Goal: Task Accomplishment & Management: Manage account settings

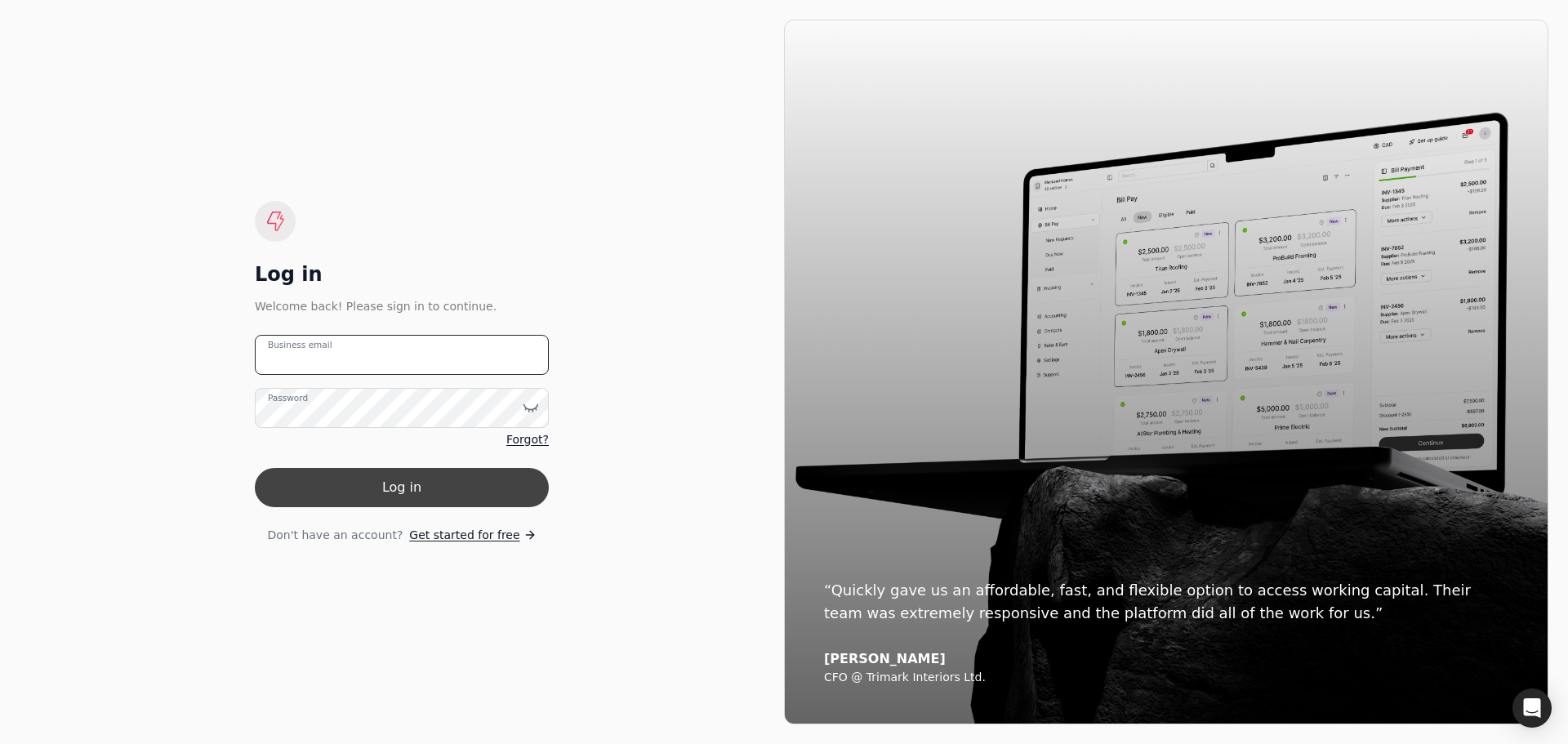
type email "[PERSON_NAME][EMAIL_ADDRESS][DOMAIN_NAME]"
click at [369, 493] on button "Log in" at bounding box center [402, 487] width 294 height 40
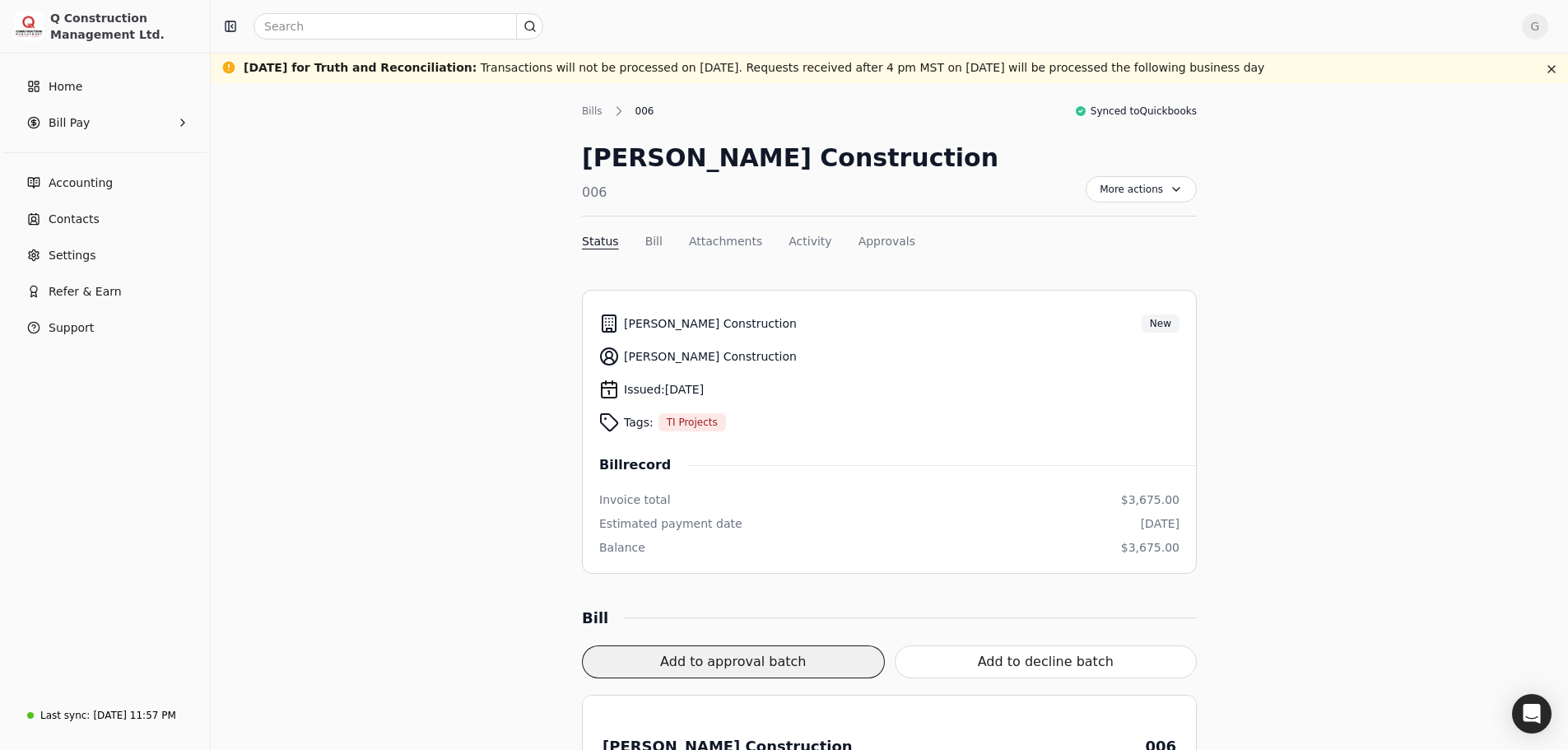
click at [784, 660] on button "Add to approval batch" at bounding box center [733, 661] width 303 height 33
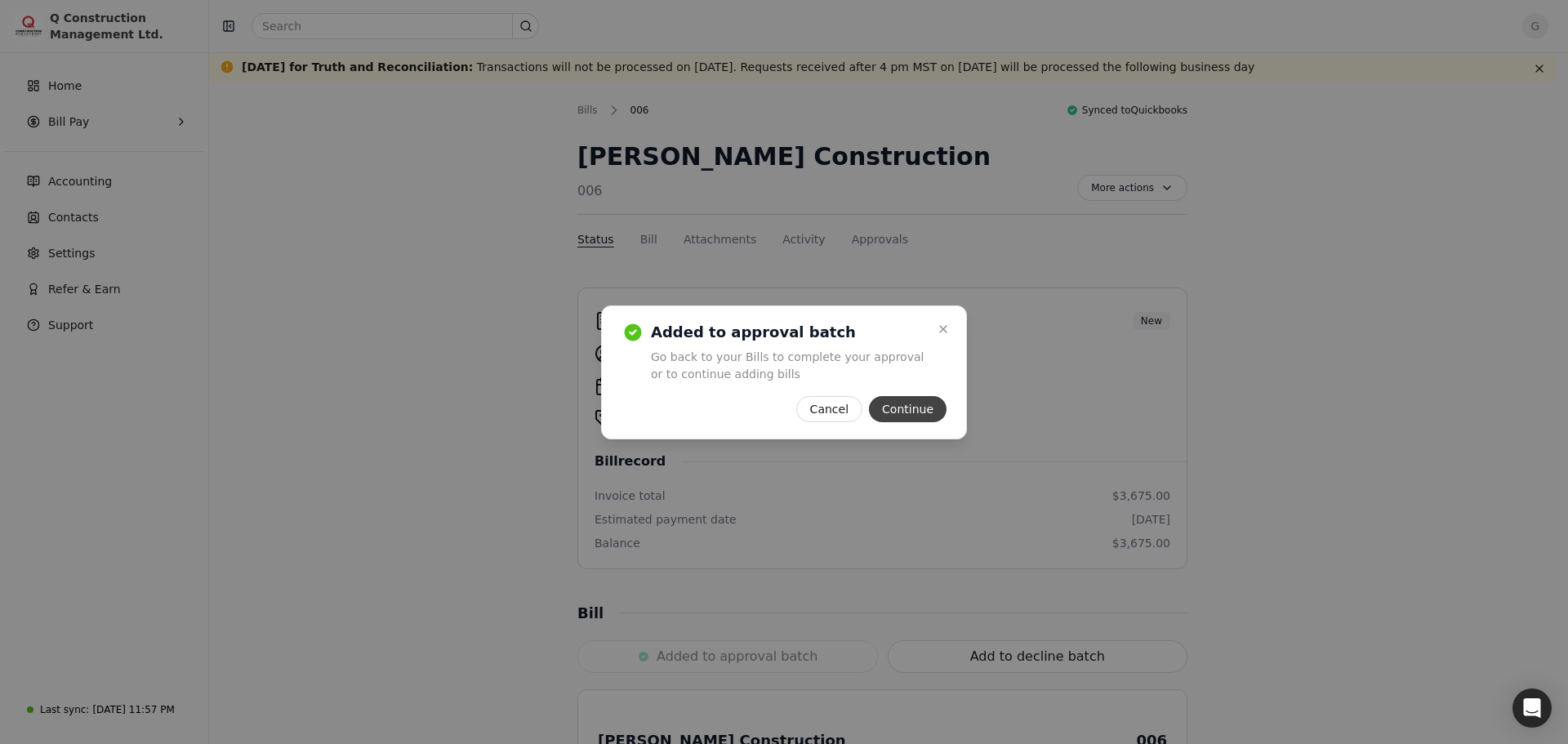
click at [917, 414] on button "Continue" at bounding box center [908, 409] width 77 height 26
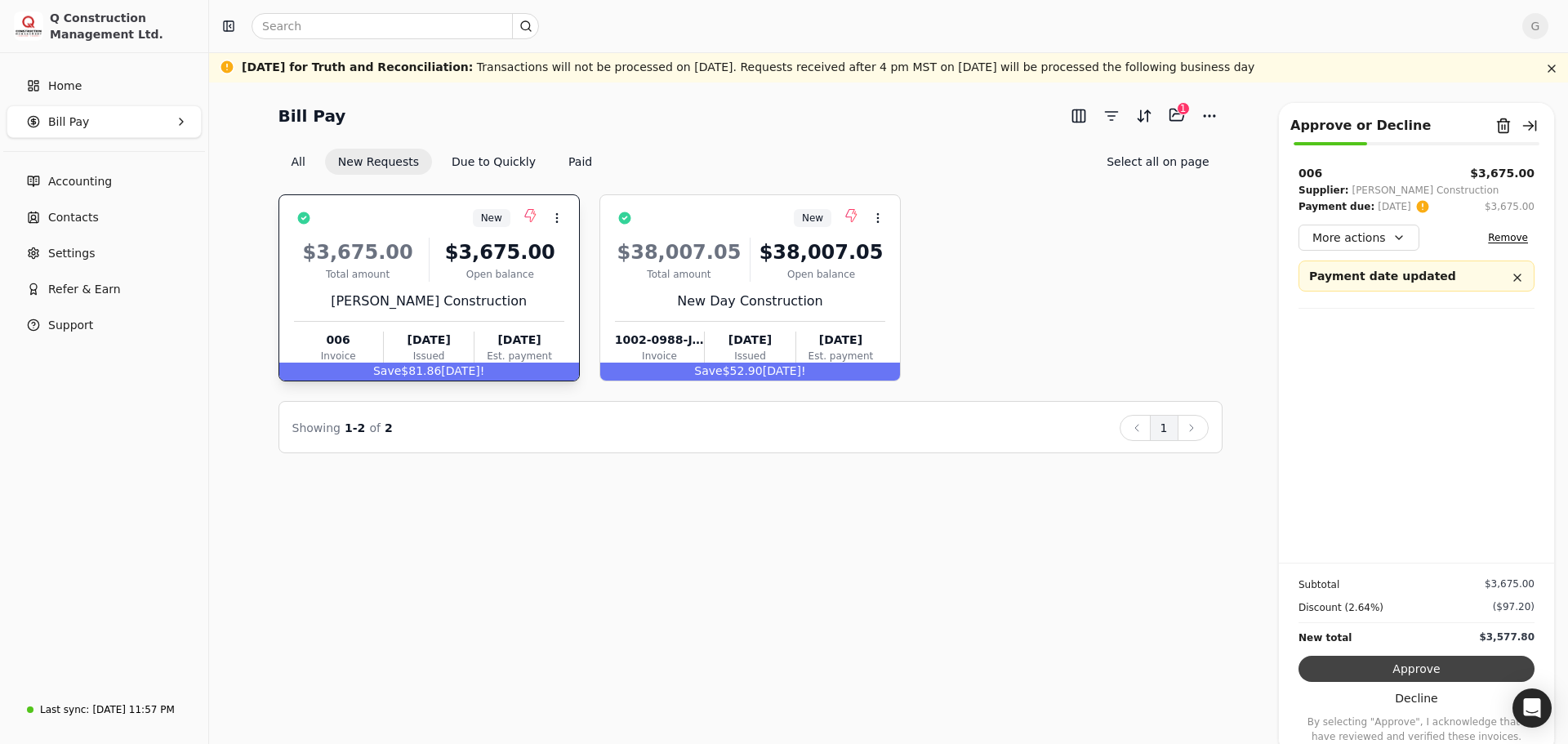
click at [1434, 664] on button "Approve" at bounding box center [1417, 668] width 236 height 26
click at [1434, 664] on div "Subtotal $3,675.00 Discount (2.64%) ($97.20) New total $3,577.80 Approve Declin…" at bounding box center [1416, 653] width 275 height 181
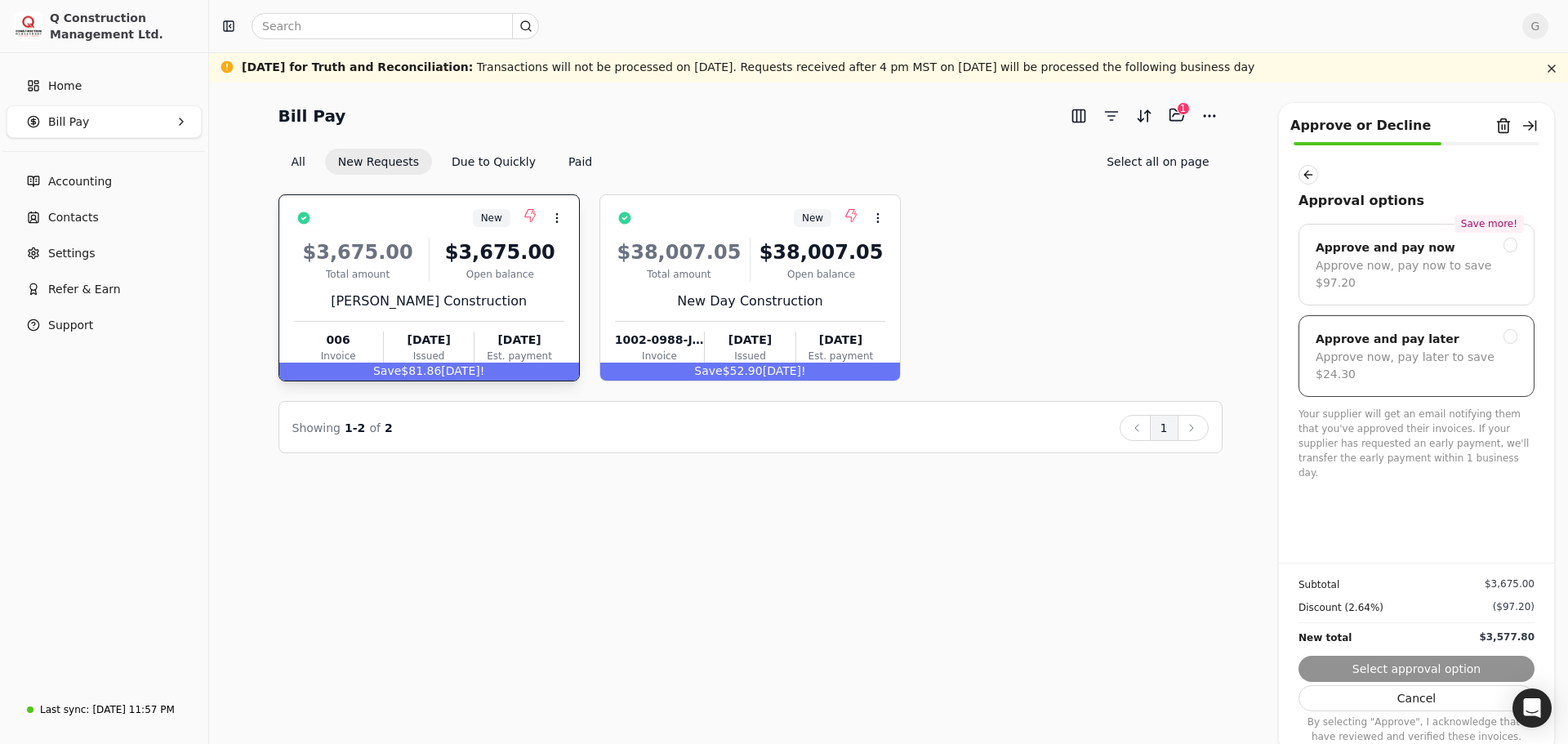
click at [1496, 331] on div "Approve and pay later" at bounding box center [1416, 339] width 201 height 19
click at [1427, 665] on button "Submit approval" at bounding box center [1417, 668] width 236 height 26
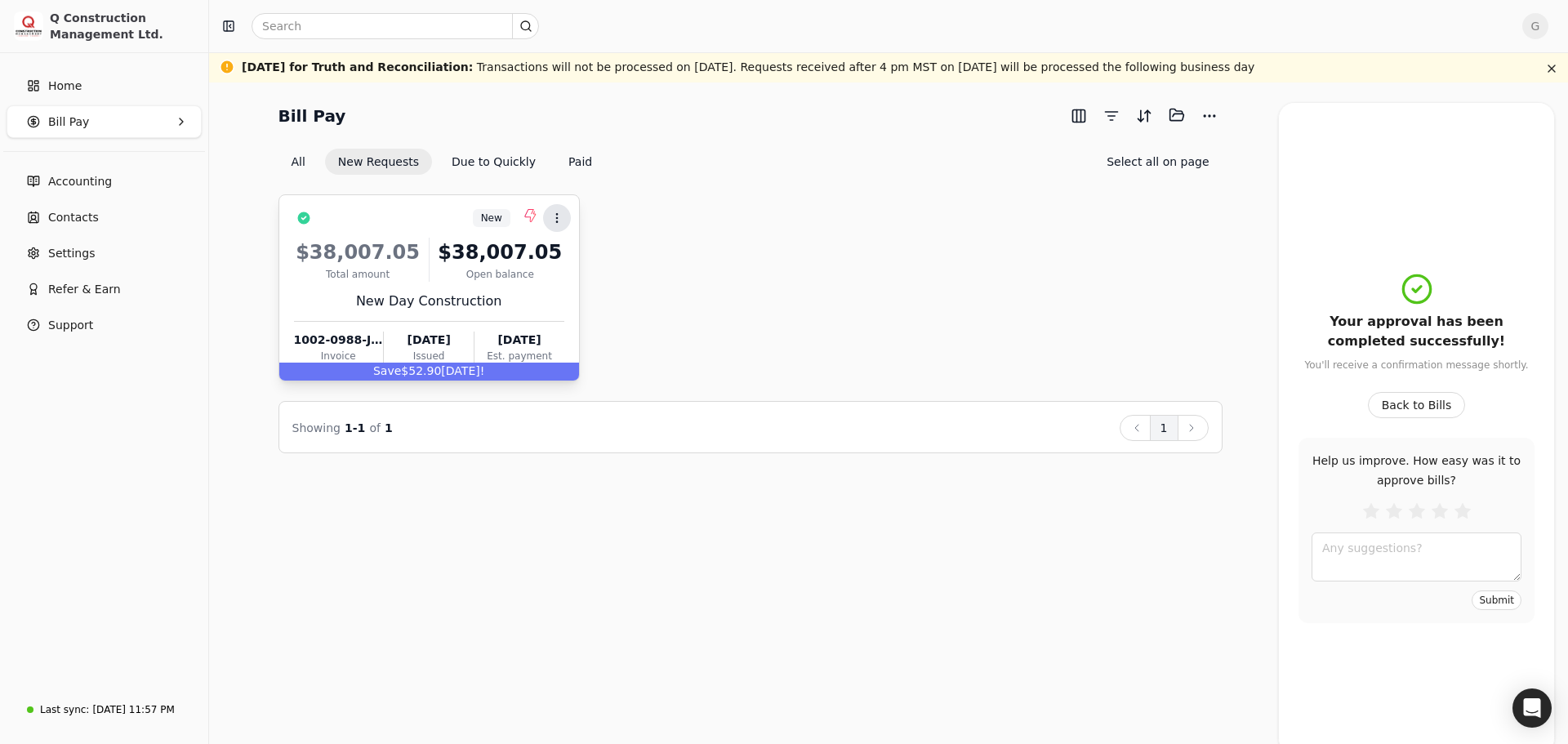
click at [552, 215] on icon at bounding box center [557, 217] width 13 height 13
click at [583, 258] on span "Open" at bounding box center [583, 257] width 30 height 17
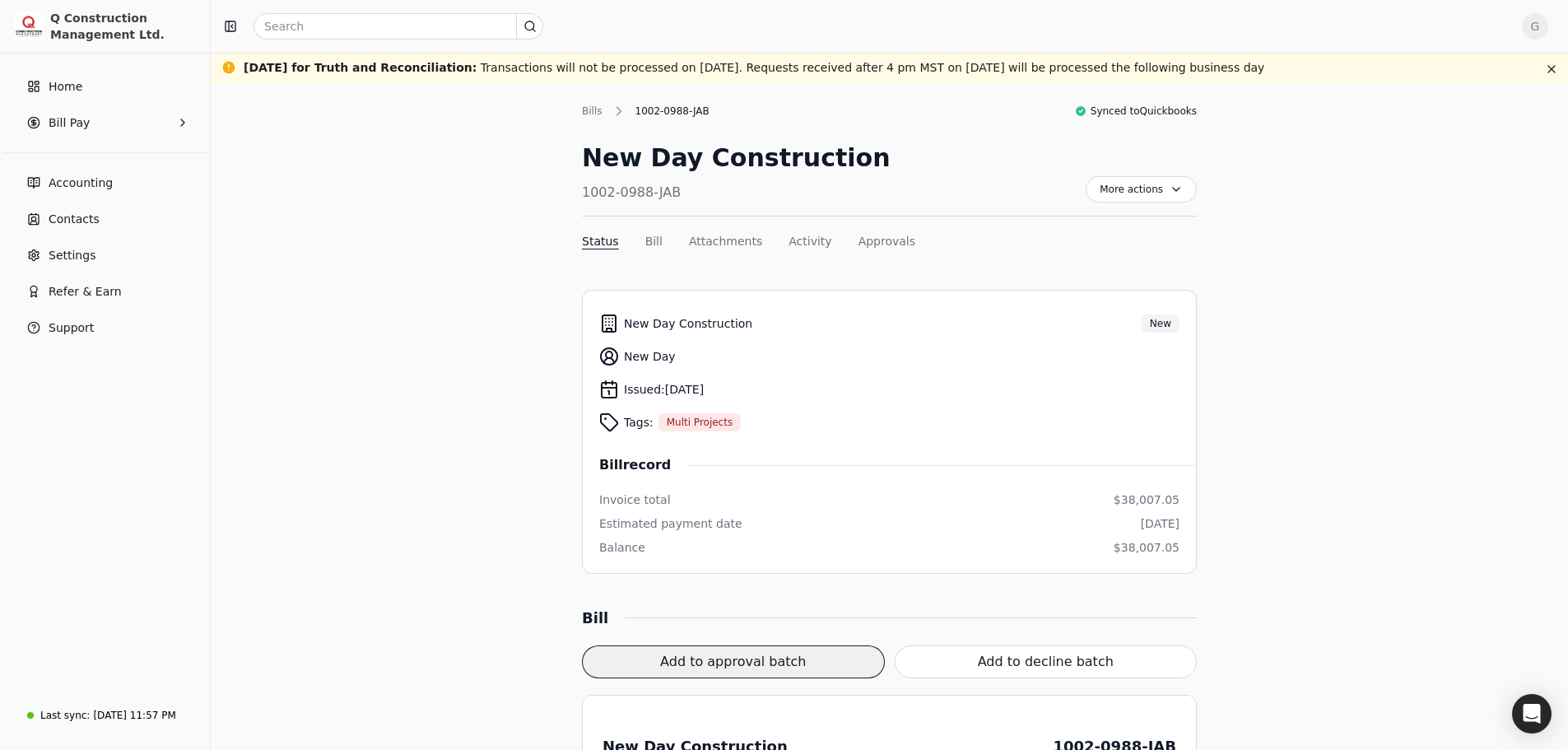
click at [719, 669] on button "Add to approval batch" at bounding box center [733, 661] width 303 height 33
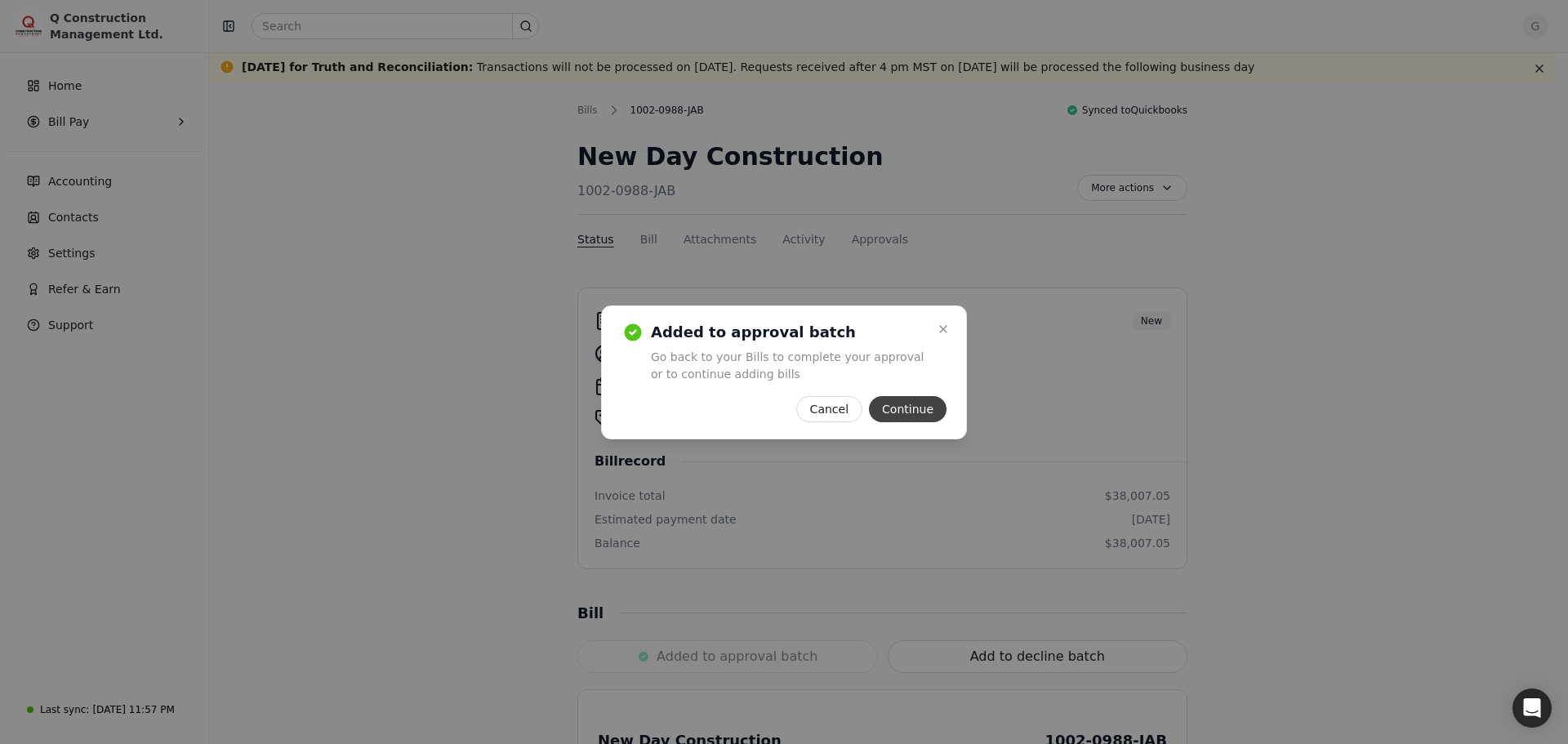
click at [900, 408] on button "Continue" at bounding box center [908, 409] width 77 height 26
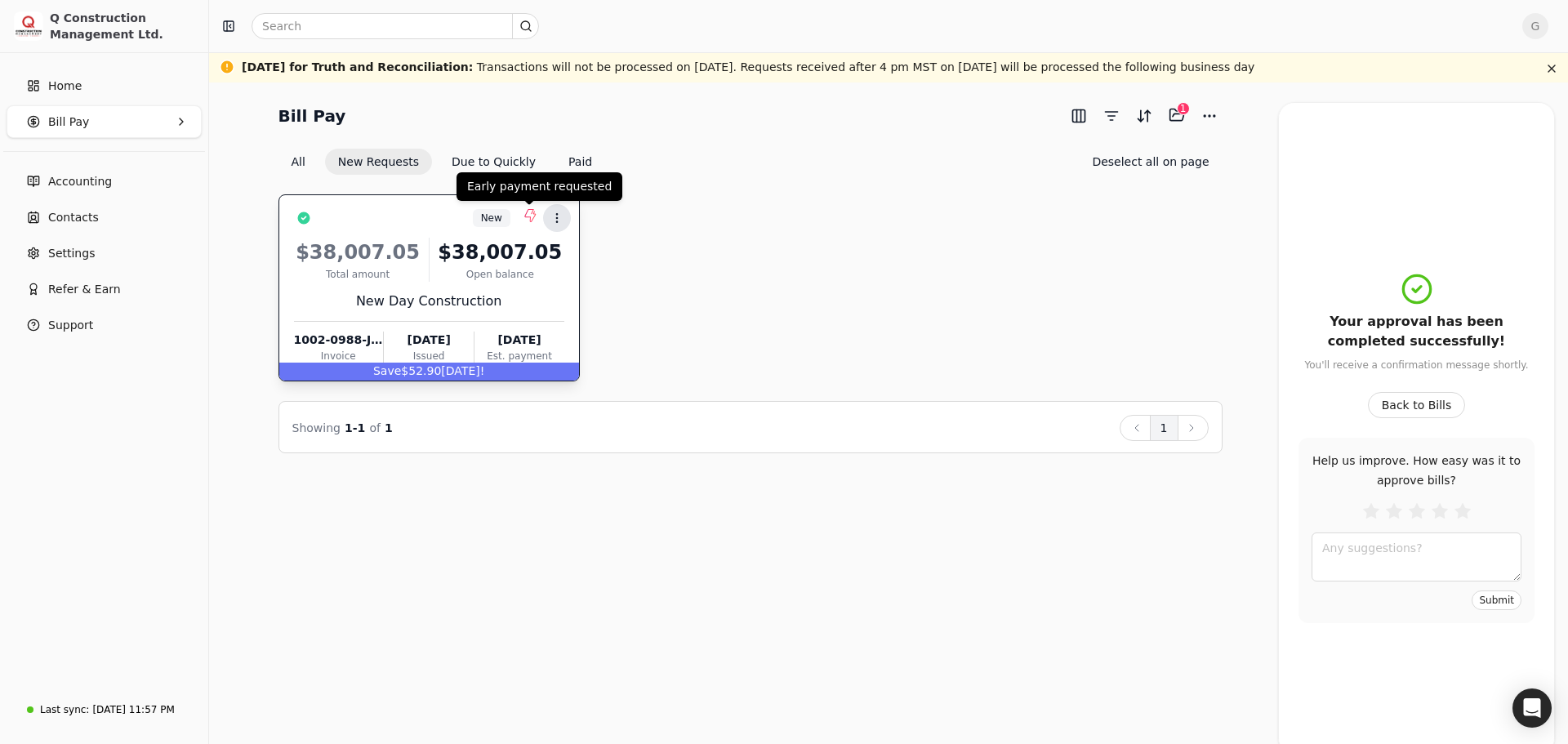
click at [558, 218] on icon at bounding box center [557, 217] width 13 height 13
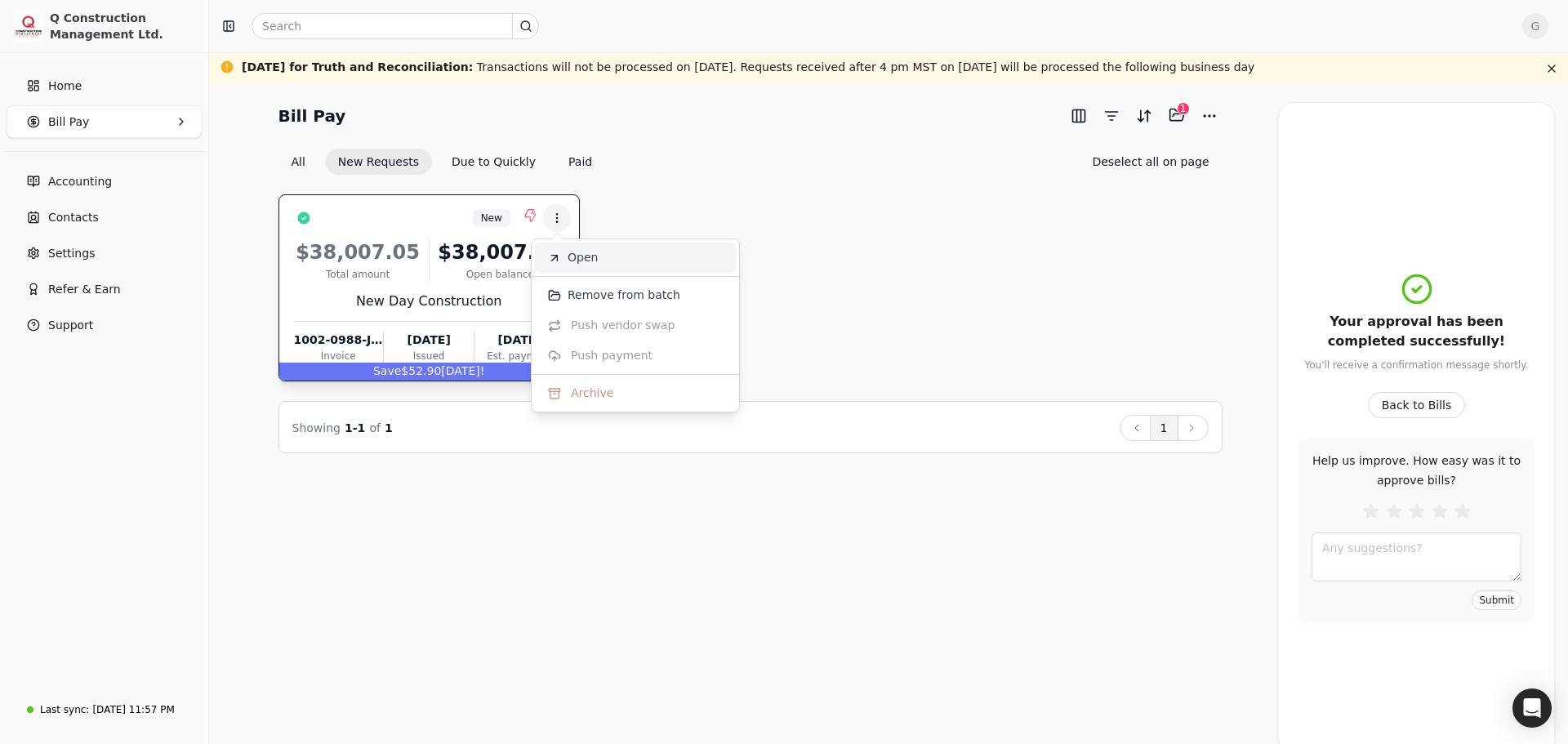
click at [593, 260] on span "Open" at bounding box center [583, 257] width 30 height 17
